Goal: Information Seeking & Learning: Learn about a topic

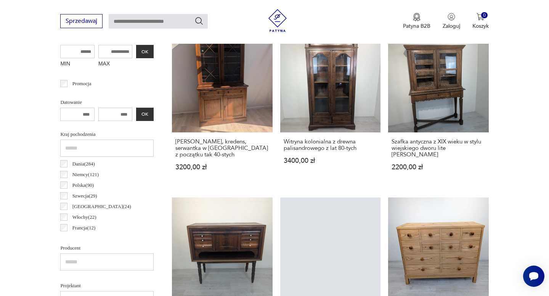
scroll to position [314, 0]
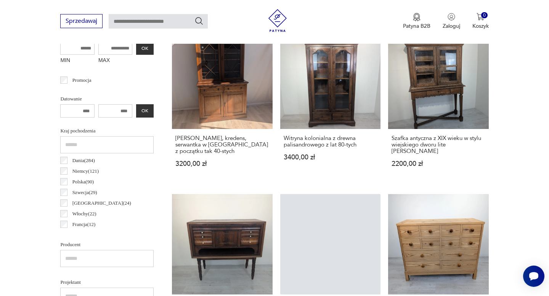
click at [84, 161] on p "[PERSON_NAME] ( 284 )" at bounding box center [83, 161] width 22 height 8
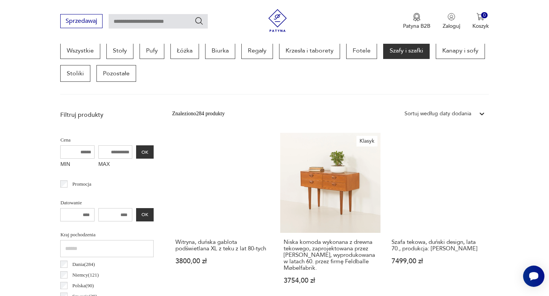
scroll to position [210, 0]
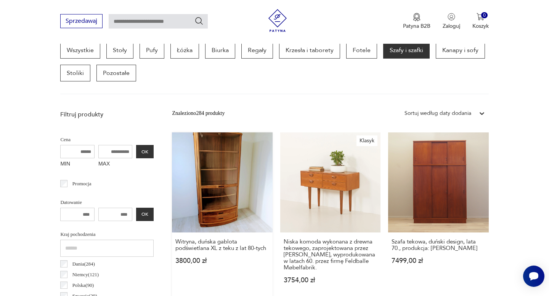
click at [214, 184] on link "Witryna, duńska gablota podświetlana XL z teku z lat 80-tych 3800,00 zł" at bounding box center [222, 216] width 100 height 166
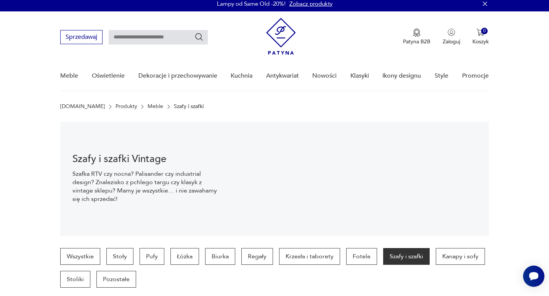
scroll to position [0, 0]
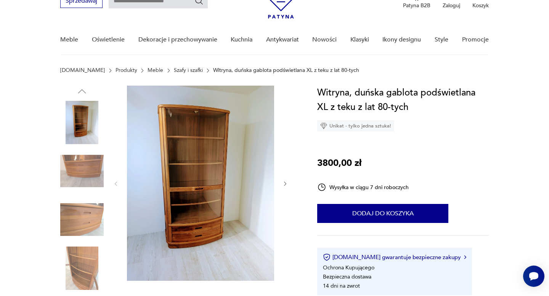
click at [283, 186] on icon "button" at bounding box center [285, 184] width 6 height 6
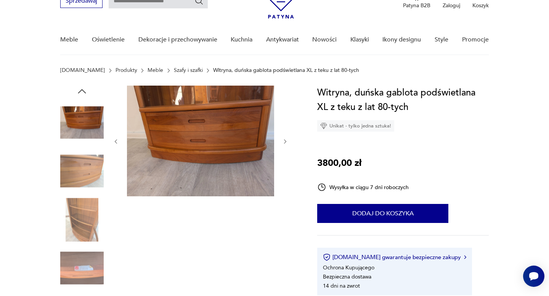
click at [283, 186] on div at bounding box center [200, 142] width 175 height 112
click at [283, 142] on icon "button" at bounding box center [285, 142] width 6 height 6
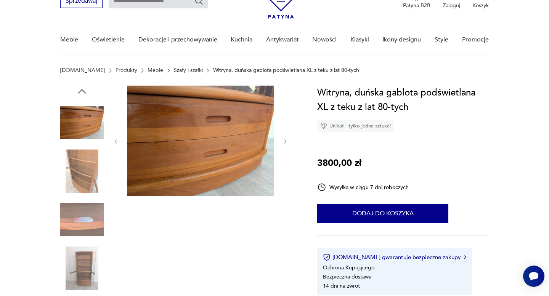
click at [283, 142] on icon "button" at bounding box center [285, 142] width 6 height 6
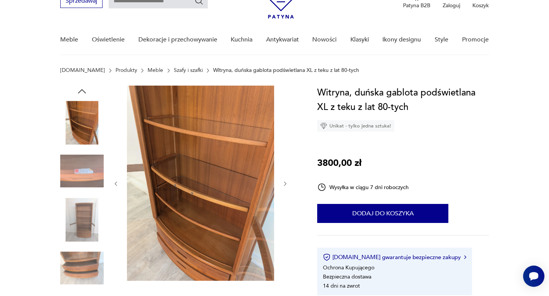
click at [78, 120] on img at bounding box center [81, 122] width 43 height 43
click at [82, 94] on icon "button" at bounding box center [81, 91] width 11 height 11
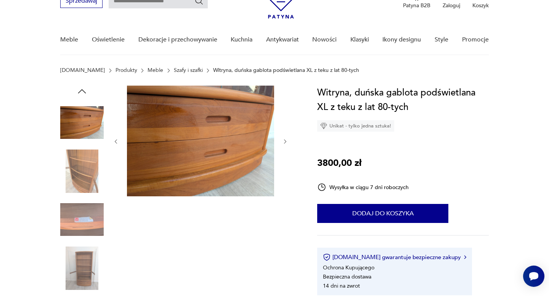
click at [82, 92] on icon "button" at bounding box center [81, 91] width 11 height 11
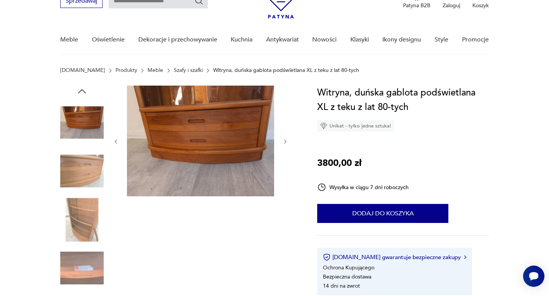
click at [84, 119] on img at bounding box center [81, 122] width 43 height 43
click at [82, 93] on icon "button" at bounding box center [81, 91] width 11 height 11
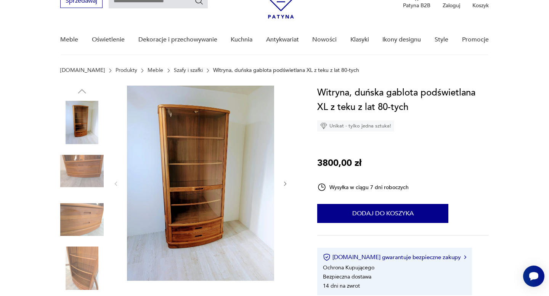
click at [82, 115] on img at bounding box center [81, 122] width 43 height 43
click at [186, 170] on img at bounding box center [200, 183] width 147 height 195
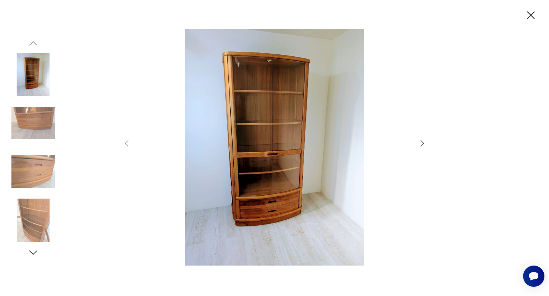
click at [419, 142] on icon "button" at bounding box center [422, 143] width 9 height 9
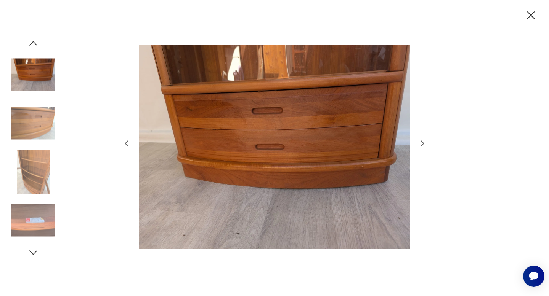
click at [419, 142] on icon "button" at bounding box center [422, 143] width 9 height 9
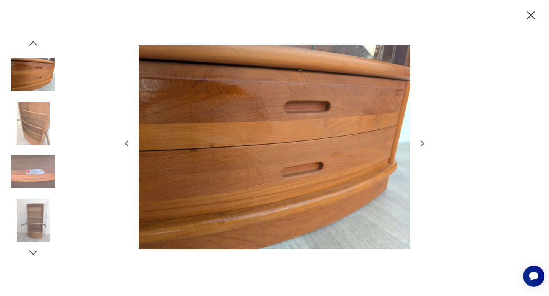
click at [419, 142] on icon "button" at bounding box center [422, 143] width 9 height 9
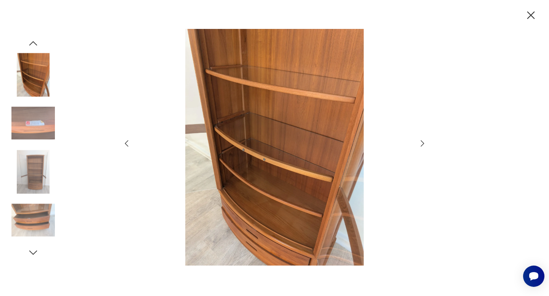
click at [419, 142] on icon "button" at bounding box center [422, 143] width 9 height 9
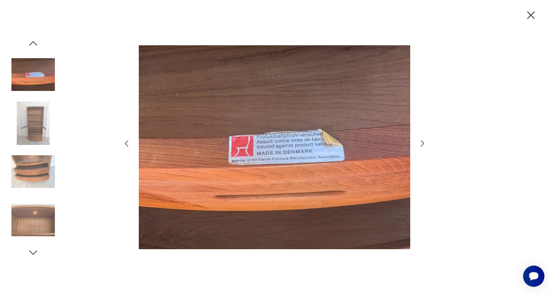
click at [530, 15] on icon "button" at bounding box center [531, 15] width 8 height 8
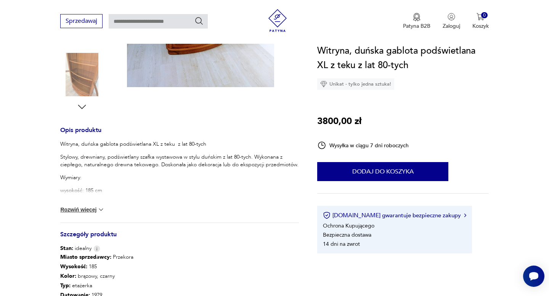
scroll to position [236, 0]
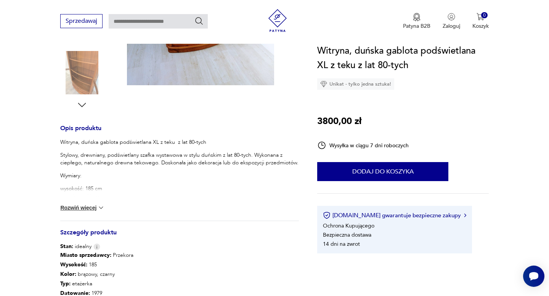
click at [90, 205] on button "Rozwiń więcej" at bounding box center [82, 208] width 44 height 8
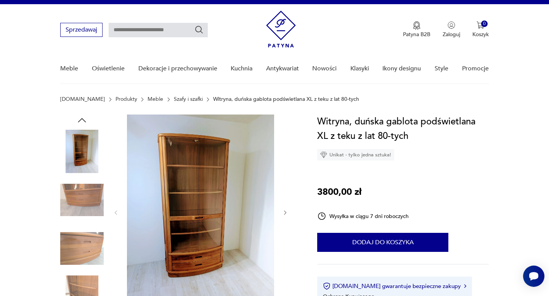
scroll to position [0, 0]
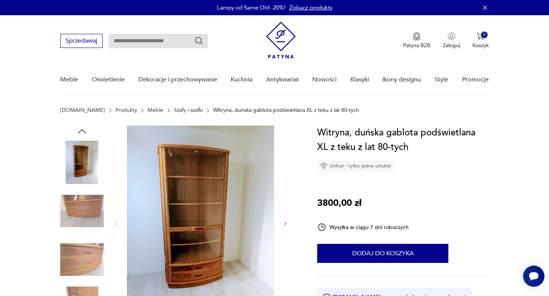
click at [240, 189] on img at bounding box center [200, 223] width 147 height 195
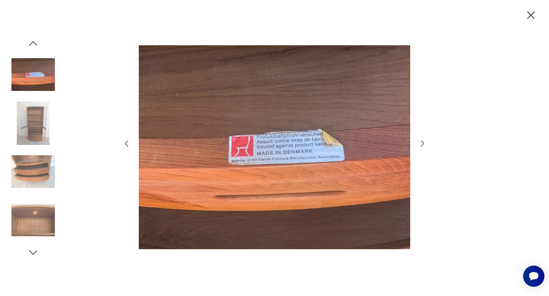
click at [419, 143] on icon "button" at bounding box center [422, 143] width 9 height 9
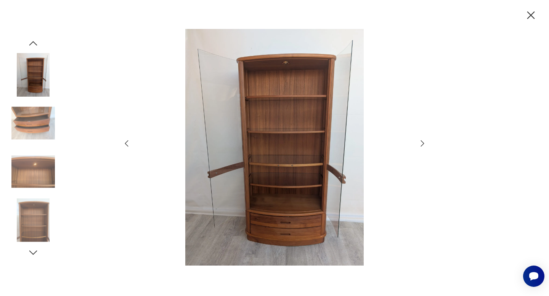
click at [419, 143] on icon "button" at bounding box center [422, 143] width 9 height 9
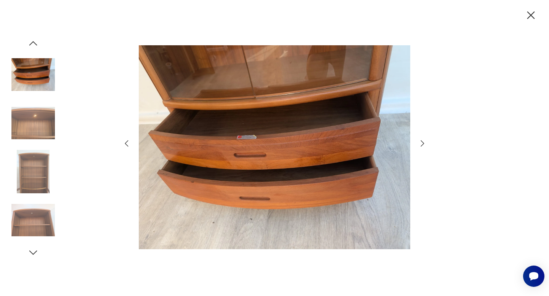
click at [419, 143] on icon "button" at bounding box center [422, 143] width 9 height 9
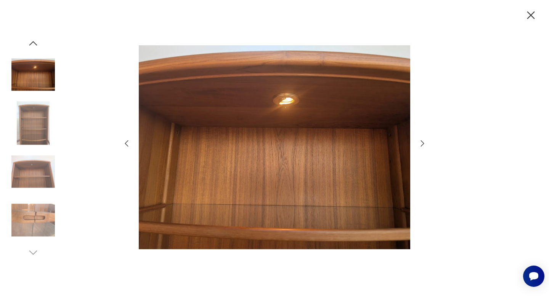
click at [419, 143] on icon "button" at bounding box center [422, 143] width 9 height 9
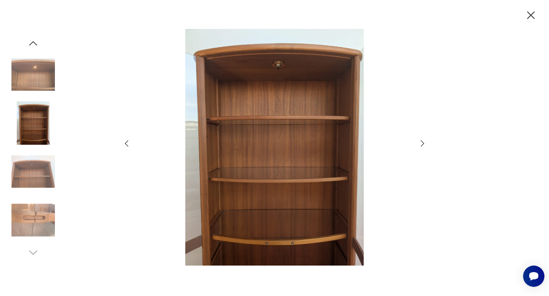
click at [419, 143] on icon "button" at bounding box center [422, 143] width 9 height 9
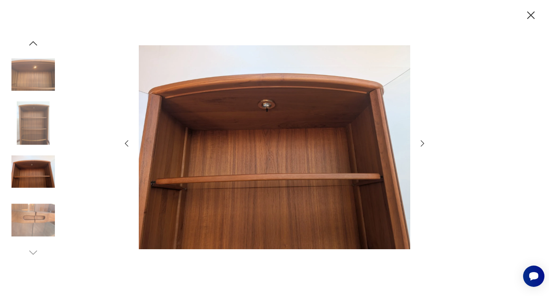
click at [419, 143] on icon "button" at bounding box center [422, 143] width 9 height 9
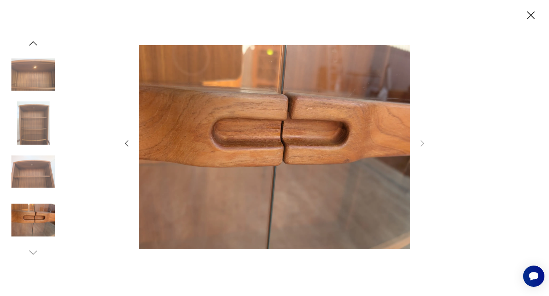
click at [531, 16] on icon "button" at bounding box center [531, 15] width 8 height 8
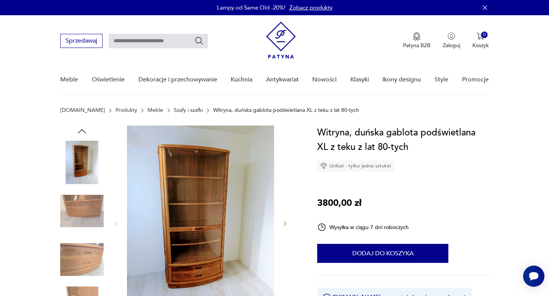
click at [269, 119] on section "Patyna.pl Produkty Meble Szafy i szafki Witryna, duńska gablota podświetlana XL…" at bounding box center [274, 116] width 549 height 18
click at [249, 166] on img at bounding box center [200, 223] width 147 height 195
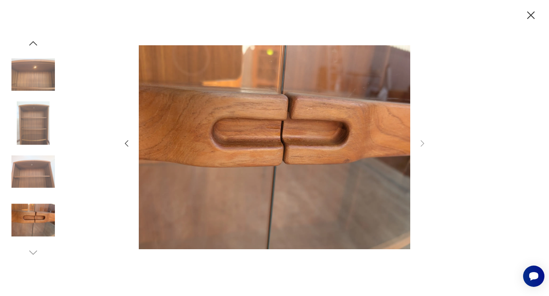
click at [33, 42] on icon "button" at bounding box center [33, 43] width 8 height 4
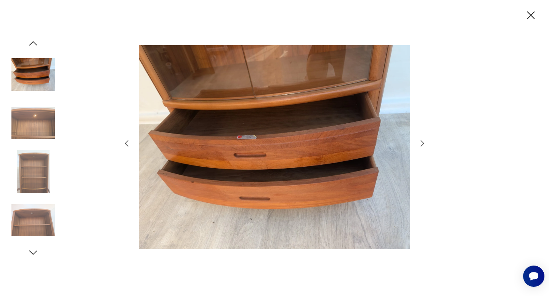
click at [33, 42] on icon "button" at bounding box center [33, 43] width 8 height 4
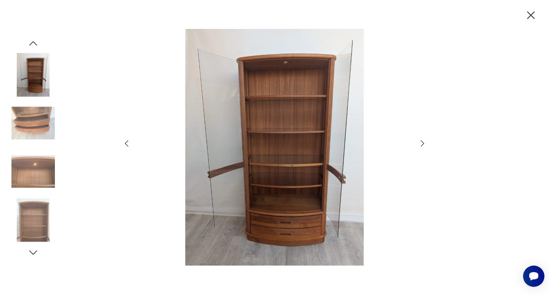
click at [33, 42] on icon "button" at bounding box center [33, 43] width 8 height 4
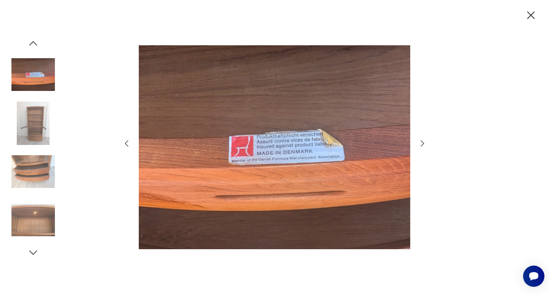
click at [33, 42] on icon "button" at bounding box center [33, 43] width 8 height 4
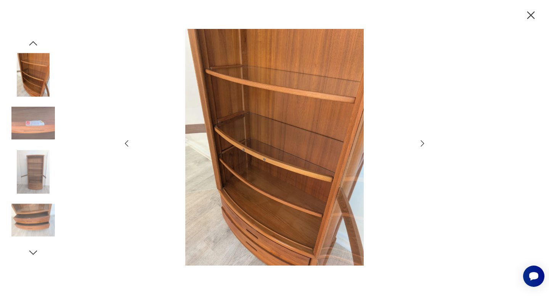
click at [33, 42] on icon "button" at bounding box center [33, 43] width 8 height 4
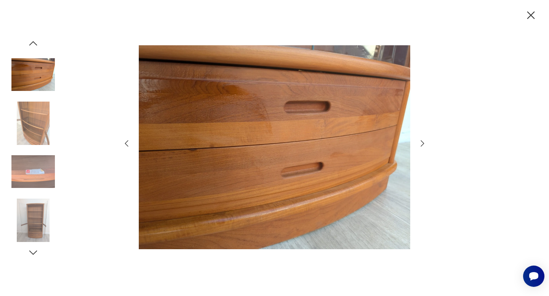
click at [33, 42] on icon "button" at bounding box center [33, 43] width 8 height 4
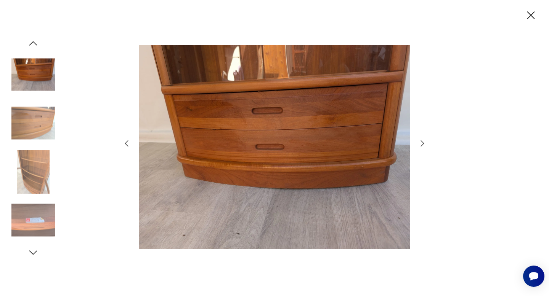
click at [33, 42] on icon "button" at bounding box center [33, 43] width 8 height 4
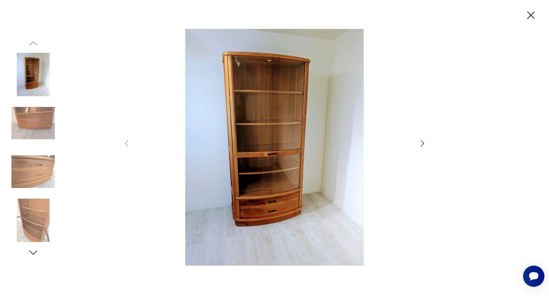
click at [27, 80] on img at bounding box center [32, 74] width 43 height 43
click at [531, 12] on icon "button" at bounding box center [530, 15] width 13 height 13
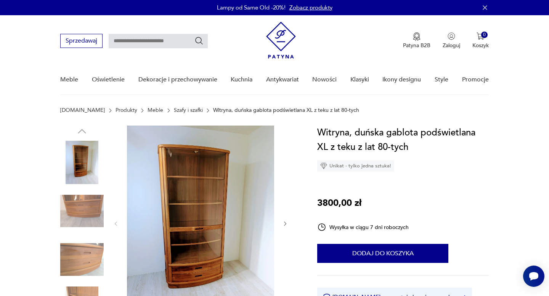
click at [230, 152] on img at bounding box center [200, 223] width 147 height 195
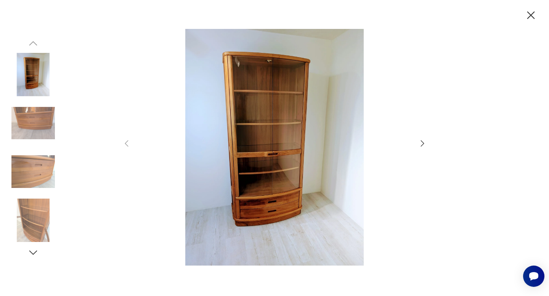
click at [529, 15] on icon "button" at bounding box center [530, 15] width 13 height 13
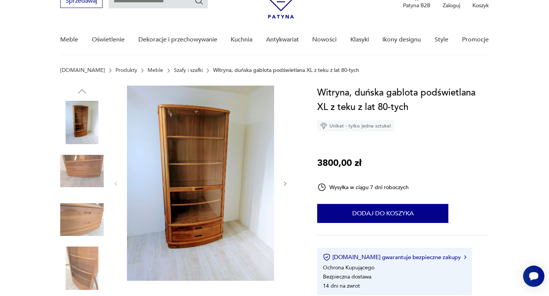
scroll to position [40, 0]
click at [174, 69] on link "Szafy i szafki" at bounding box center [188, 71] width 29 height 6
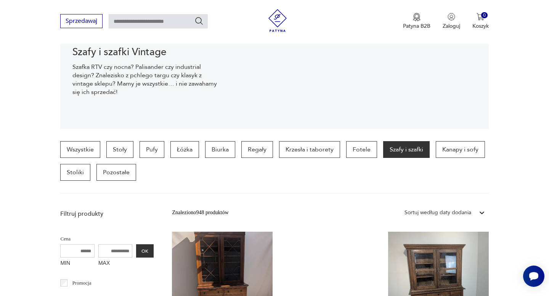
scroll to position [127, 0]
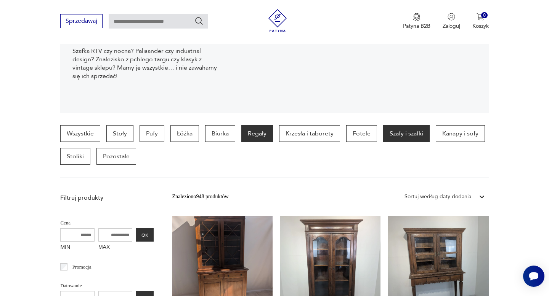
click at [258, 133] on p "Regały" at bounding box center [257, 133] width 32 height 17
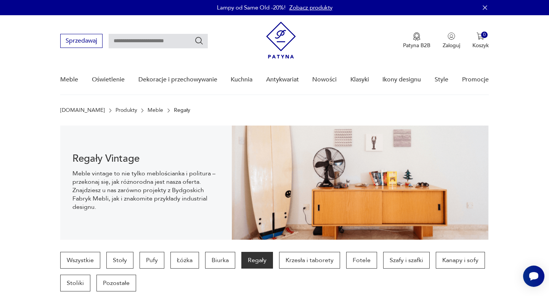
click at [138, 40] on input "text" at bounding box center [158, 41] width 99 height 14
type input "******"
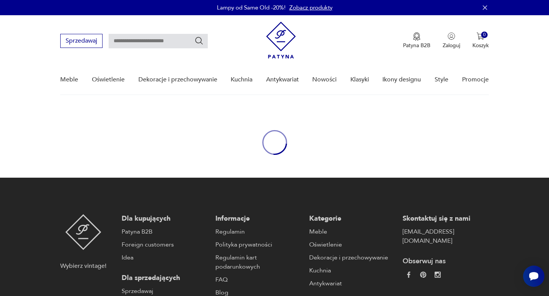
type input "******"
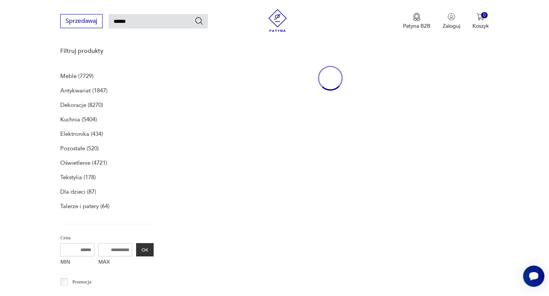
scroll to position [99, 0]
click at [72, 77] on p "Meble (7729)" at bounding box center [76, 76] width 33 height 11
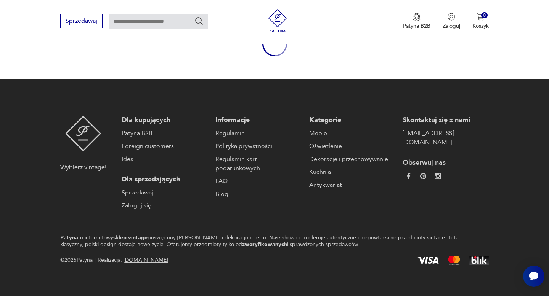
type input "******"
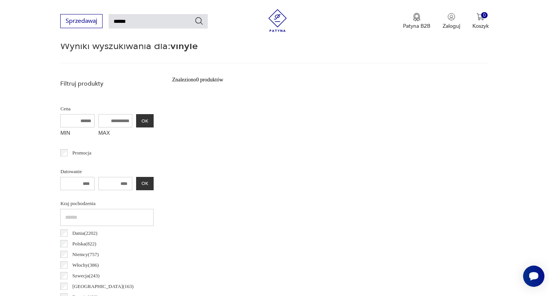
scroll to position [38, 0]
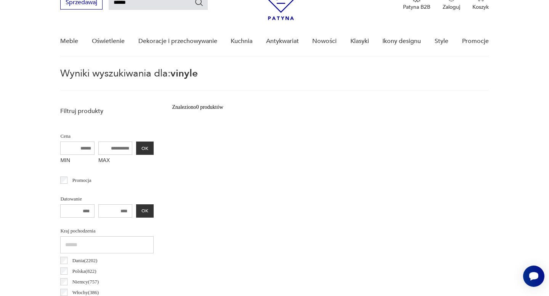
click at [69, 263] on label "Dania ( 2202 )" at bounding box center [82, 261] width 30 height 11
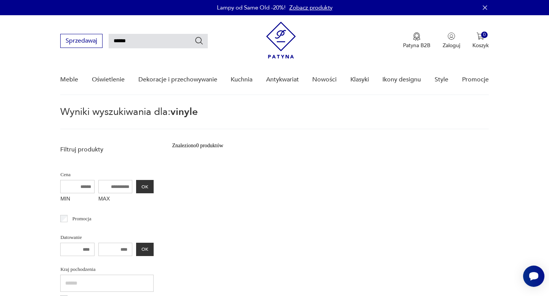
click at [155, 38] on input "******" at bounding box center [158, 41] width 99 height 14
type input "*"
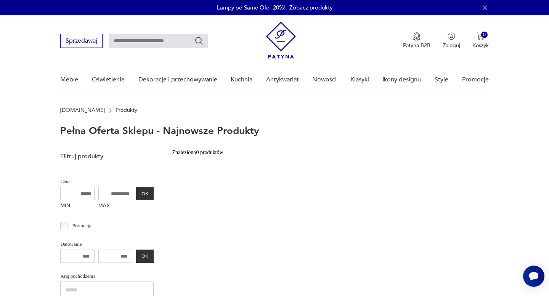
scroll to position [34, 0]
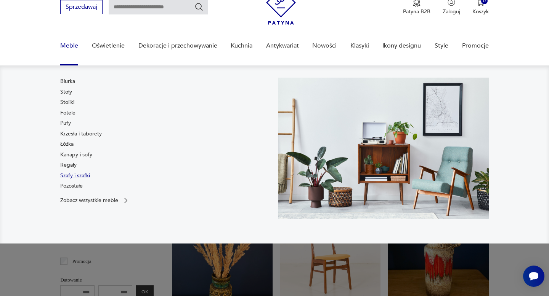
click at [70, 177] on link "Szafy i szafki" at bounding box center [75, 176] width 30 height 8
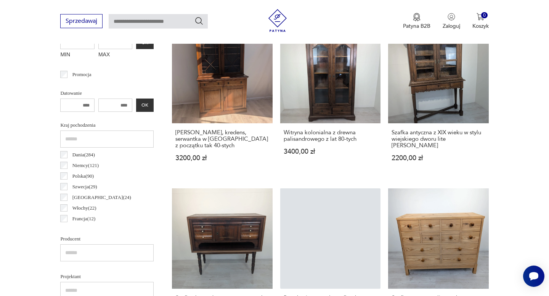
scroll to position [310, 0]
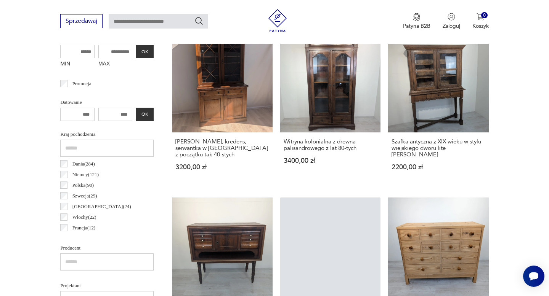
click at [74, 164] on p "[PERSON_NAME] ( 284 )" at bounding box center [83, 164] width 22 height 8
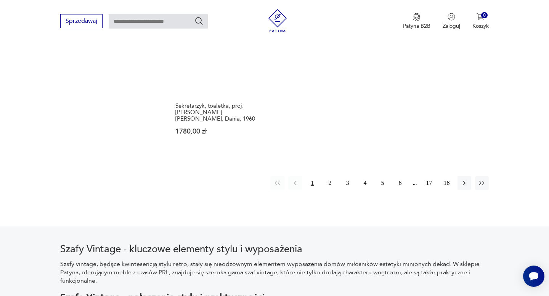
scroll to position [1168, 0]
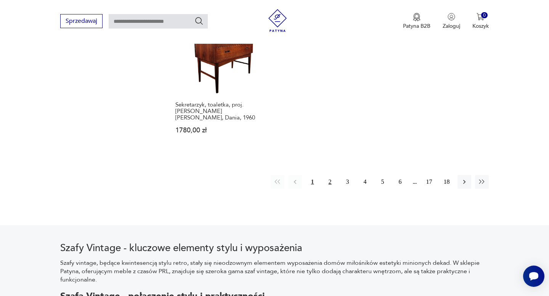
click at [329, 175] on button "2" at bounding box center [330, 182] width 14 height 14
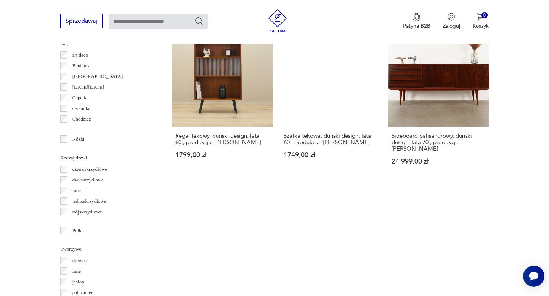
scroll to position [847, 0]
